Goal: Entertainment & Leisure: Consume media (video, audio)

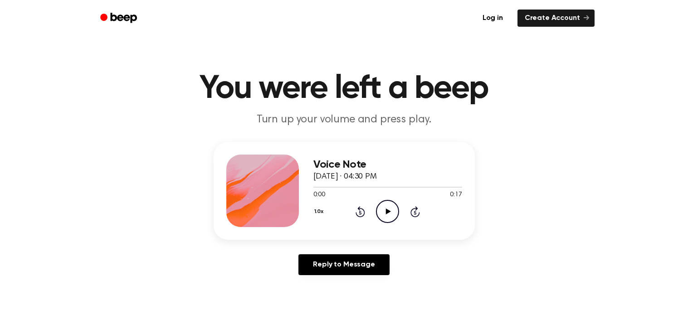
click at [391, 209] on icon "Play Audio" at bounding box center [387, 211] width 23 height 23
click at [359, 210] on icon "Rewind 5 seconds" at bounding box center [360, 212] width 10 height 12
click at [360, 212] on icon "Rewind 5 seconds" at bounding box center [360, 212] width 10 height 12
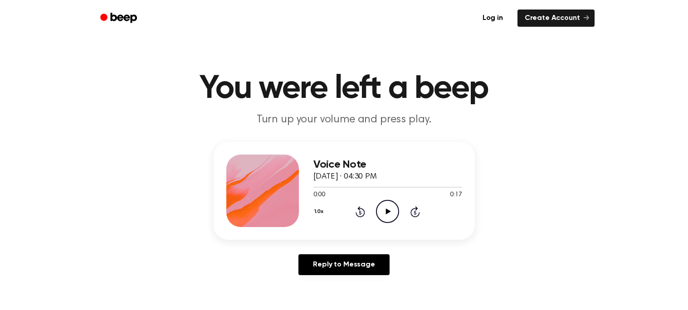
click at [404, 210] on div "1.0x Rewind 5 seconds Play Audio Skip 5 seconds" at bounding box center [387, 211] width 149 height 23
click at [392, 210] on icon "Play Audio" at bounding box center [387, 211] width 23 height 23
click at [386, 206] on icon "Play Audio" at bounding box center [387, 211] width 23 height 23
click at [365, 250] on div "Voice Note [DATE] · 04:41 PM 0:00 0:10 Your browser does not support the [objec…" at bounding box center [344, 212] width 666 height 141
click at [351, 261] on link "Reply to Message" at bounding box center [343, 264] width 91 height 21
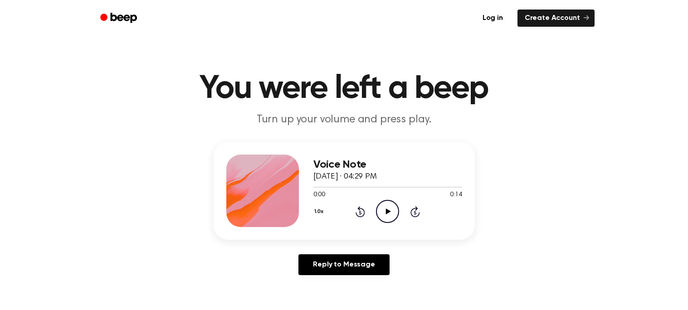
click at [389, 209] on icon "Play Audio" at bounding box center [387, 211] width 23 height 23
click at [389, 216] on icon "Play Audio" at bounding box center [387, 211] width 23 height 23
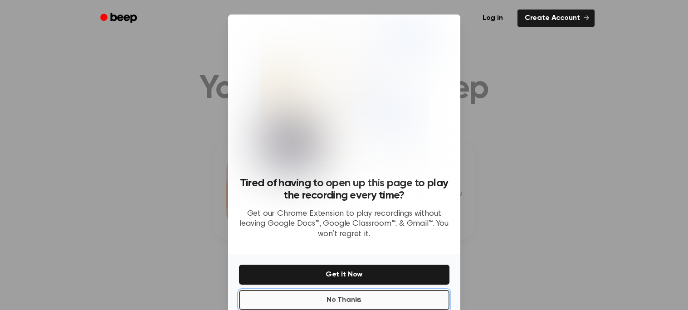
click at [362, 299] on button "No Thanks" at bounding box center [344, 300] width 210 height 20
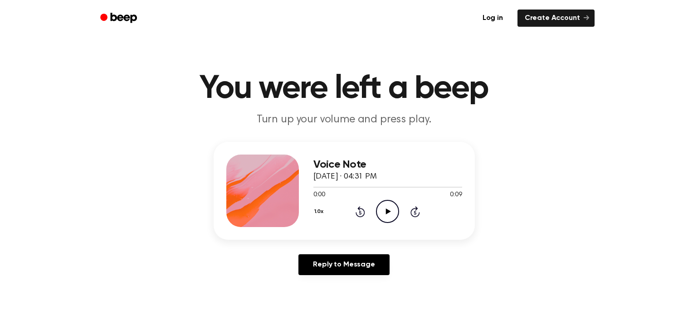
click at [384, 210] on icon "Play Audio" at bounding box center [387, 211] width 23 height 23
click at [388, 214] on icon "Play Audio" at bounding box center [387, 211] width 23 height 23
click at [389, 219] on icon "Play Audio" at bounding box center [387, 211] width 23 height 23
click at [383, 214] on icon "Play Audio" at bounding box center [387, 211] width 23 height 23
click at [389, 208] on icon "Play Audio" at bounding box center [387, 211] width 23 height 23
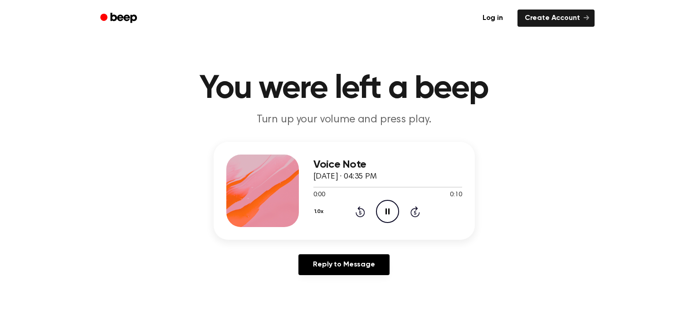
click at [389, 208] on icon "Pause Audio" at bounding box center [387, 211] width 23 height 23
click at [387, 210] on icon at bounding box center [388, 212] width 5 height 6
click at [392, 209] on icon "Play Audio" at bounding box center [387, 211] width 23 height 23
click at [383, 207] on icon "Play Audio" at bounding box center [387, 211] width 23 height 23
click at [387, 208] on icon "Play Audio" at bounding box center [387, 211] width 23 height 23
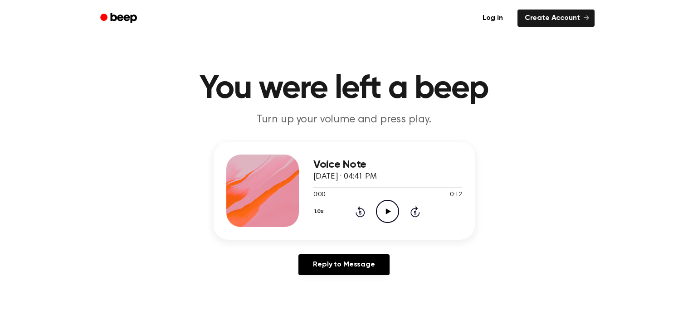
click at [378, 205] on circle at bounding box center [388, 212] width 22 height 22
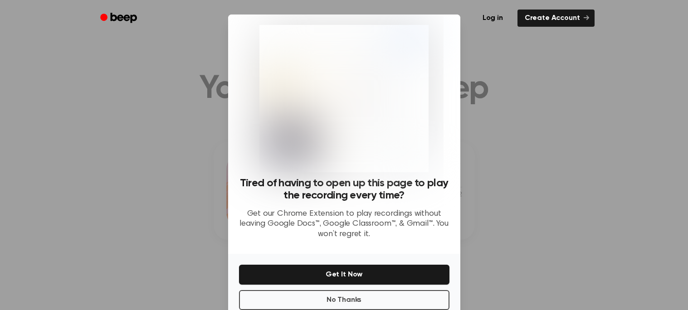
click at [161, 128] on div at bounding box center [344, 155] width 688 height 310
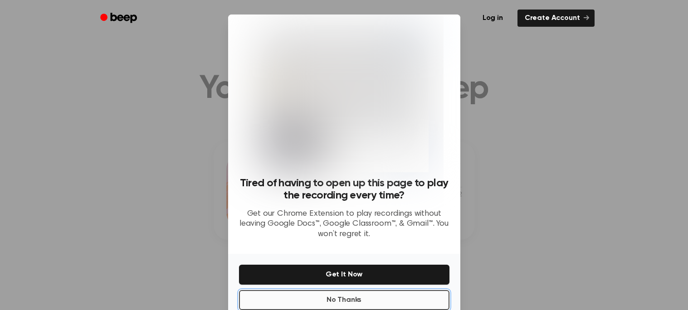
click at [297, 300] on button "No Thanks" at bounding box center [344, 300] width 210 height 20
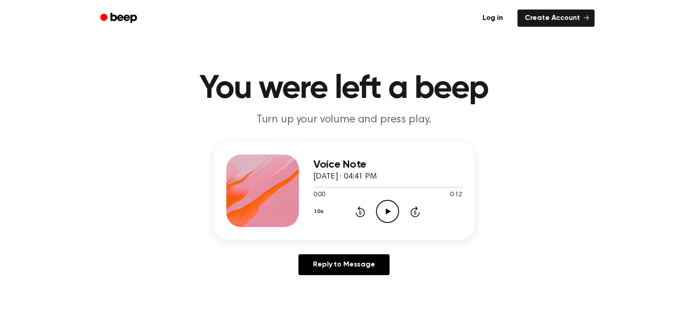
click at [380, 202] on icon "Play Audio" at bounding box center [387, 211] width 23 height 23
click at [400, 213] on div "1.0x Rewind 5 seconds Play Audio Skip 5 seconds" at bounding box center [387, 211] width 149 height 23
click at [389, 202] on icon "Play Audio" at bounding box center [387, 211] width 23 height 23
